Goal: Obtain resource: Download file/media

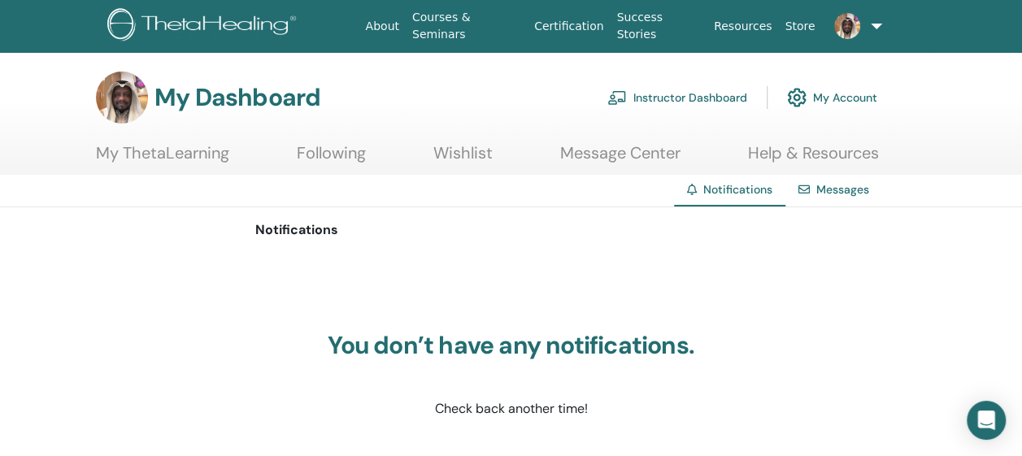
click at [651, 99] on link "Instructor Dashboard" at bounding box center [678, 98] width 140 height 36
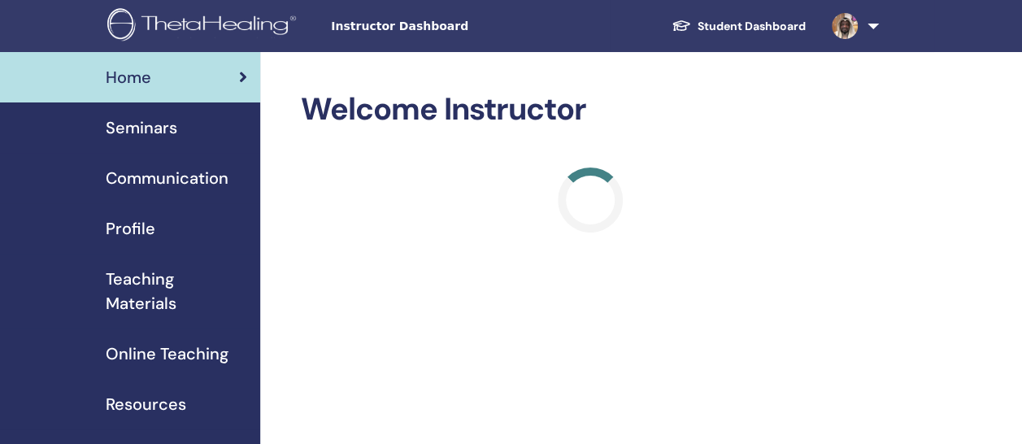
click at [159, 297] on span "Teaching Materials" at bounding box center [177, 291] width 142 height 49
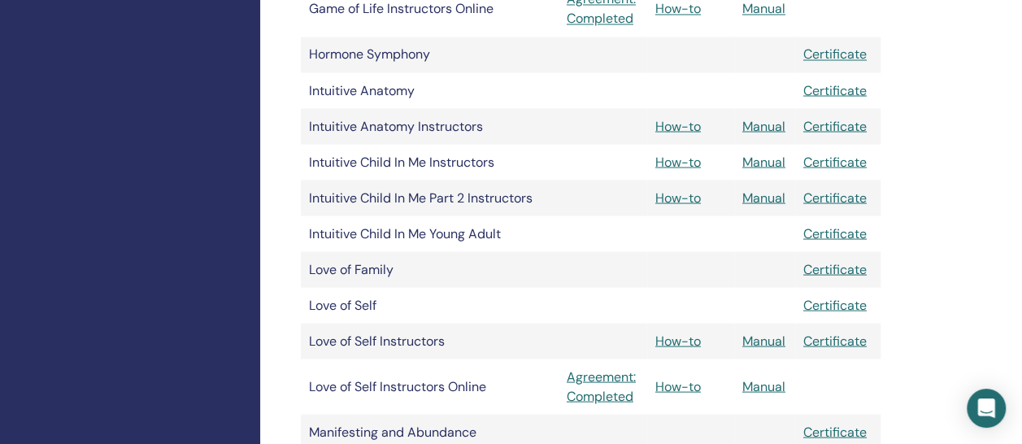
scroll to position [1470, 0]
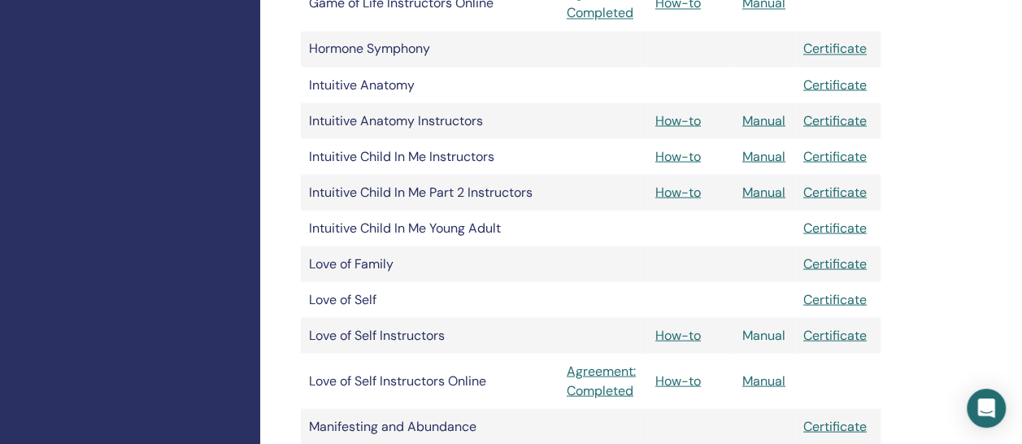
click at [765, 338] on link "Manual" at bounding box center [764, 334] width 43 height 17
